Goal: Task Accomplishment & Management: Manage account settings

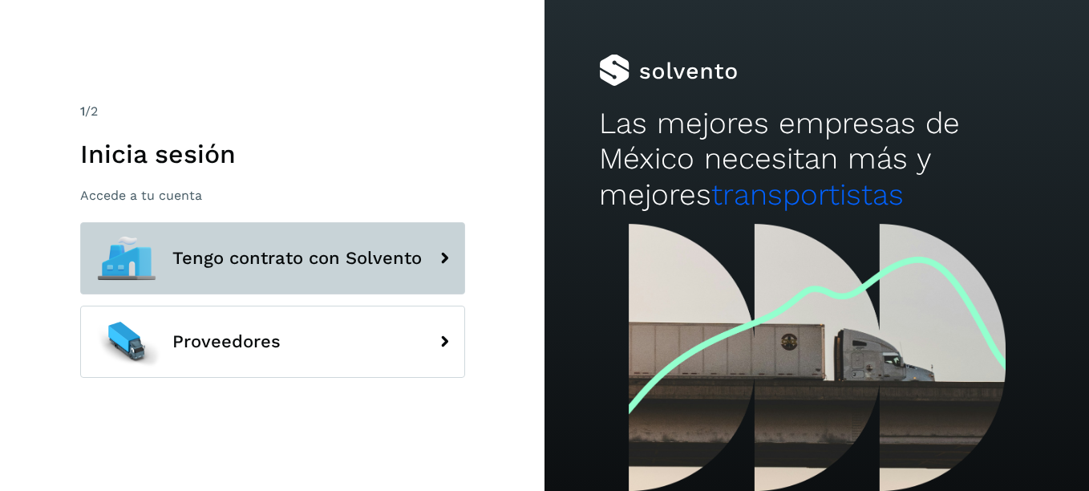
click at [337, 263] on span "Tengo contrato con Solvento" at bounding box center [296, 258] width 249 height 19
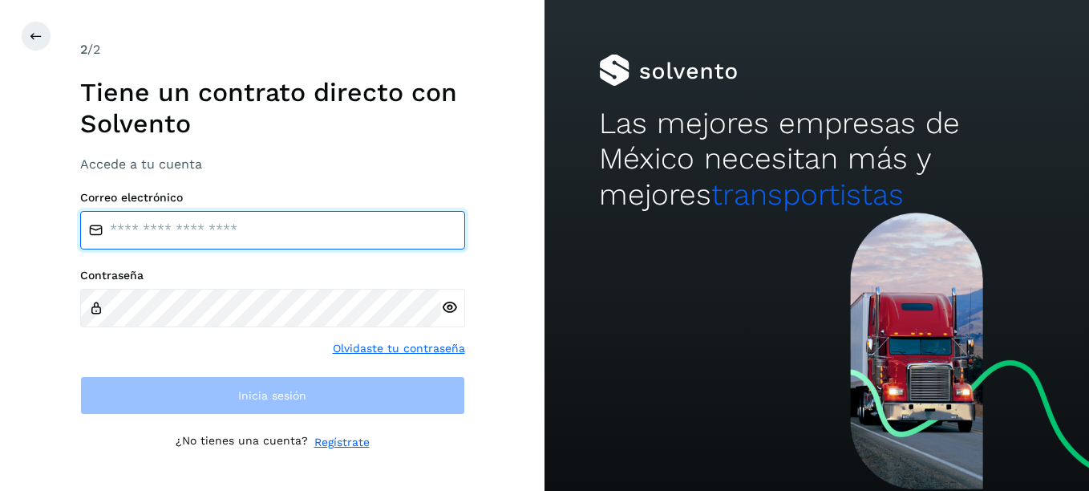
click at [249, 240] on input "email" at bounding box center [272, 230] width 385 height 39
type input "**********"
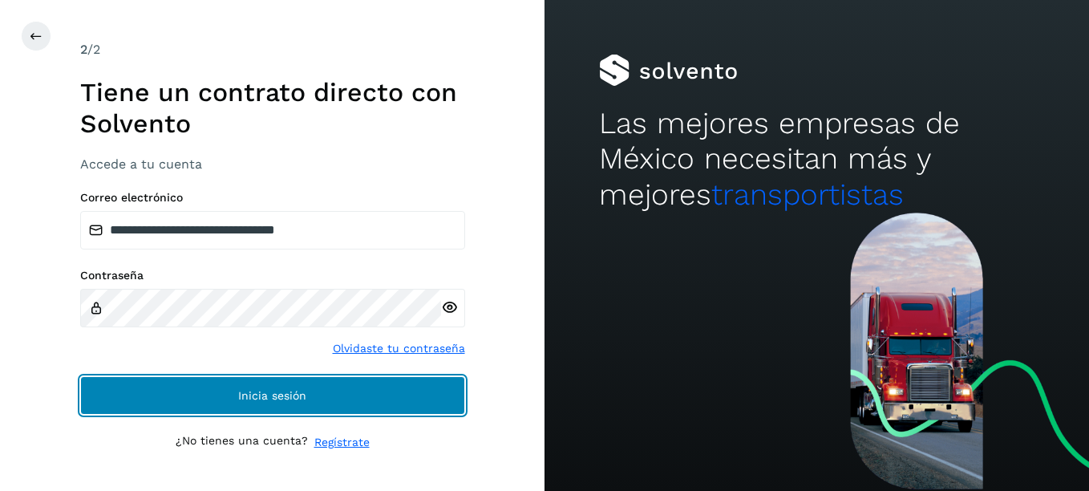
click at [275, 401] on span "Inicia sesión" at bounding box center [272, 395] width 68 height 11
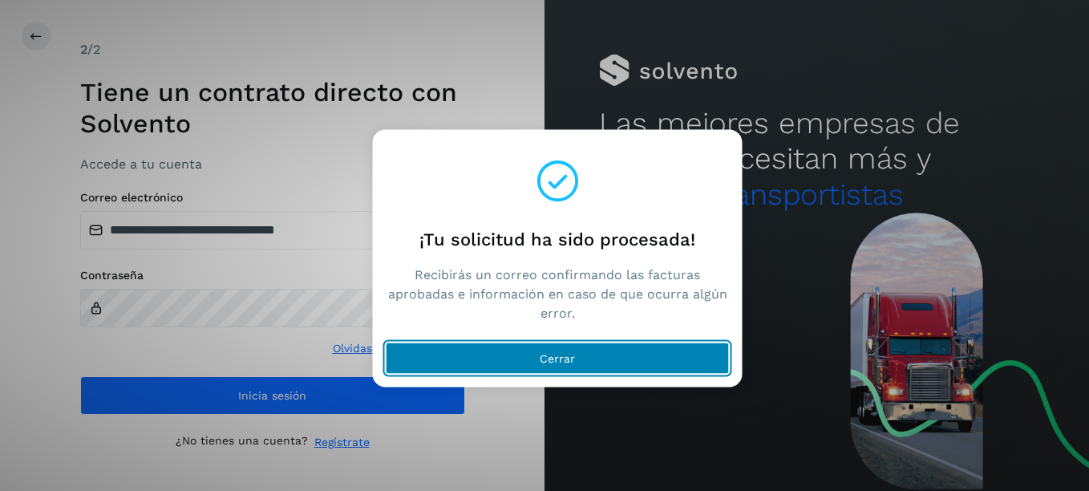
click at [569, 358] on span "Cerrar" at bounding box center [557, 358] width 35 height 11
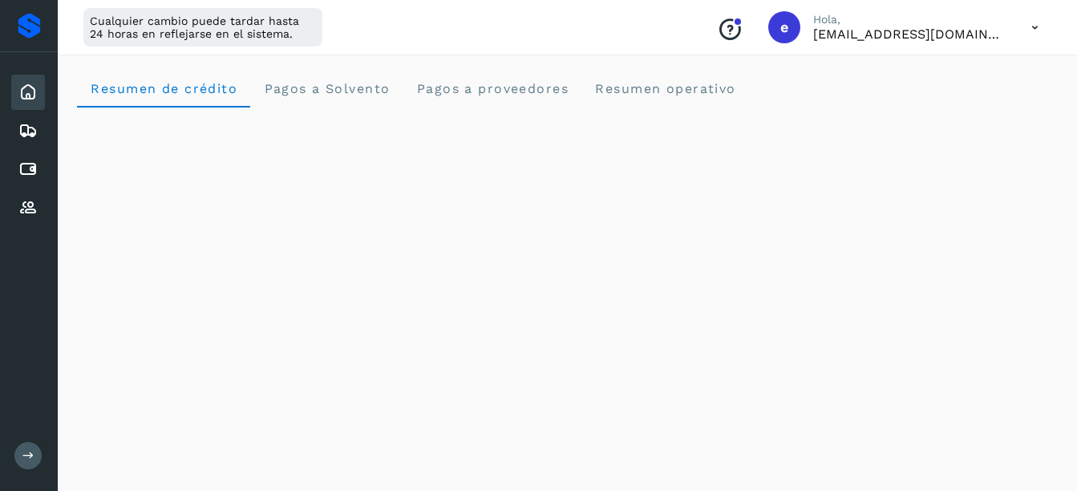
click at [1038, 23] on icon at bounding box center [1035, 27] width 33 height 33
click at [929, 101] on div "Cerrar sesión" at bounding box center [955, 103] width 191 height 30
